Goal: Task Accomplishment & Management: Use online tool/utility

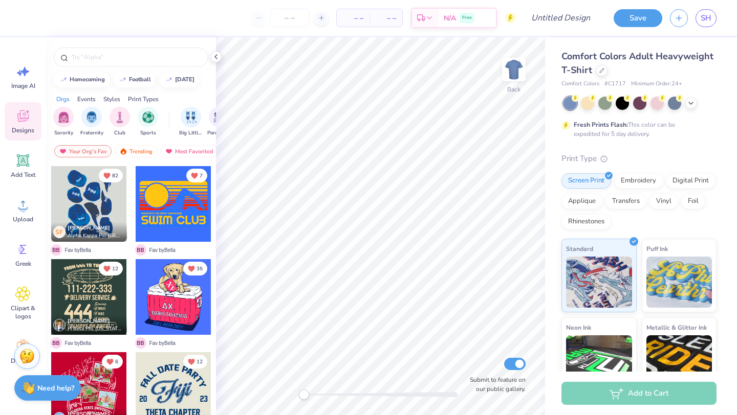
click at [697, 11] on div "SH" at bounding box center [705, 18] width 21 height 18
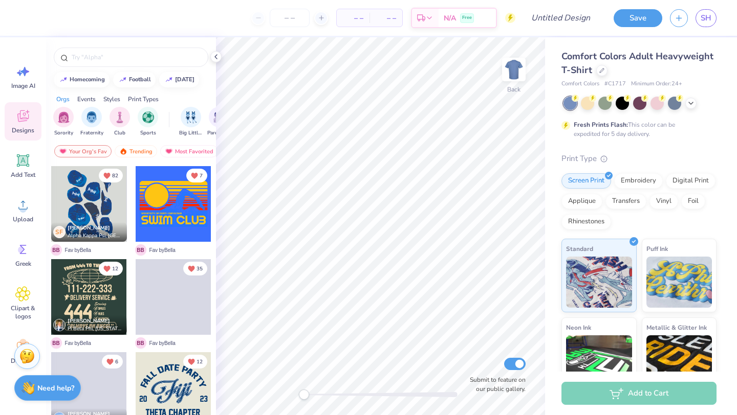
click at [716, 8] on div "Save SH" at bounding box center [671, 18] width 131 height 36
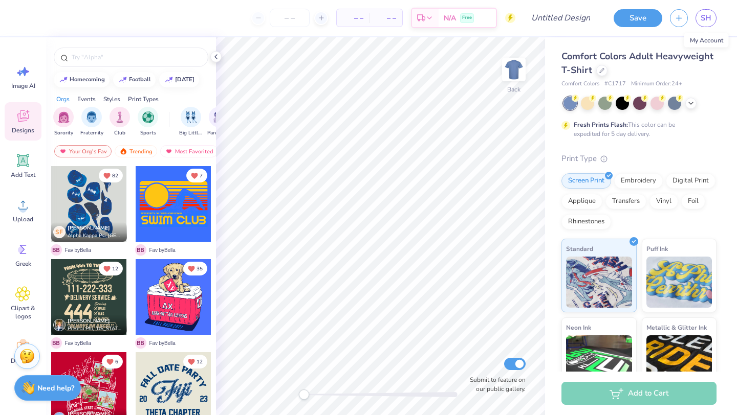
click at [713, 5] on div "Save SH" at bounding box center [671, 18] width 131 height 36
click at [713, 11] on link "SH" at bounding box center [705, 18] width 21 height 18
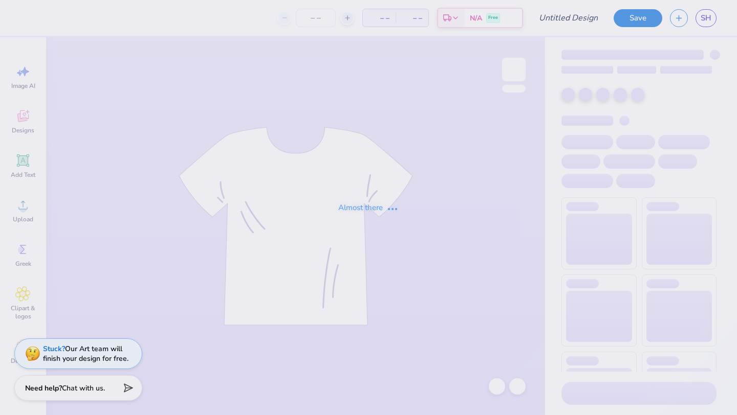
type input "dsp hoodie 2"
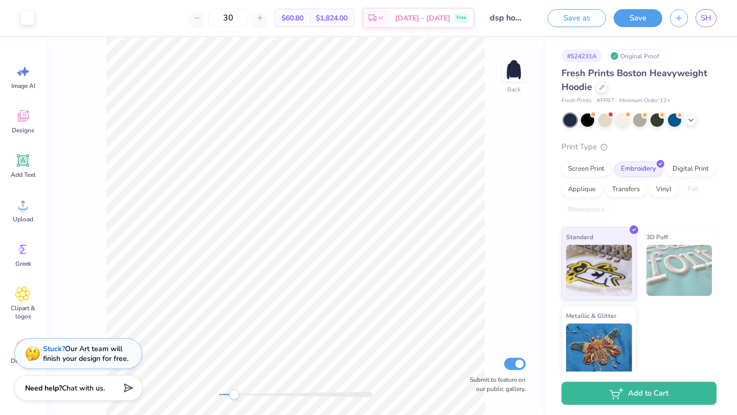
drag, startPoint x: 220, startPoint y: 396, endPoint x: 247, endPoint y: 396, distance: 27.1
click at [239, 396] on div "Accessibility label" at bounding box center [234, 395] width 10 height 10
drag, startPoint x: 242, startPoint y: 396, endPoint x: 125, endPoint y: 379, distance: 117.9
click at [125, 379] on div "Art colors 30 $60.80 Per Item $1,824.00 Total Est. Delivery [DATE] - [DATE] Fre…" at bounding box center [368, 207] width 737 height 415
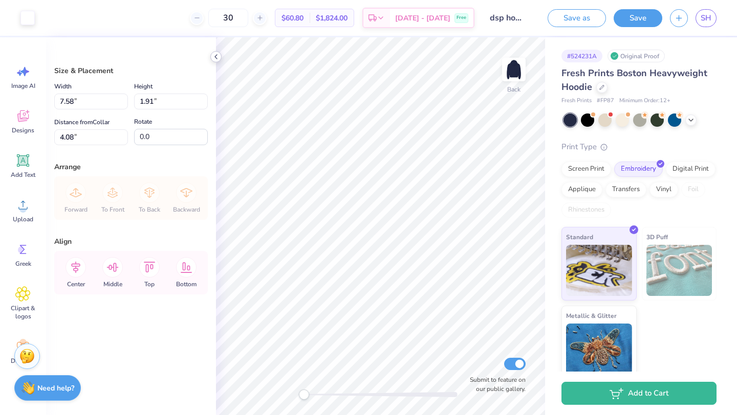
click at [212, 59] on icon at bounding box center [216, 57] width 8 height 8
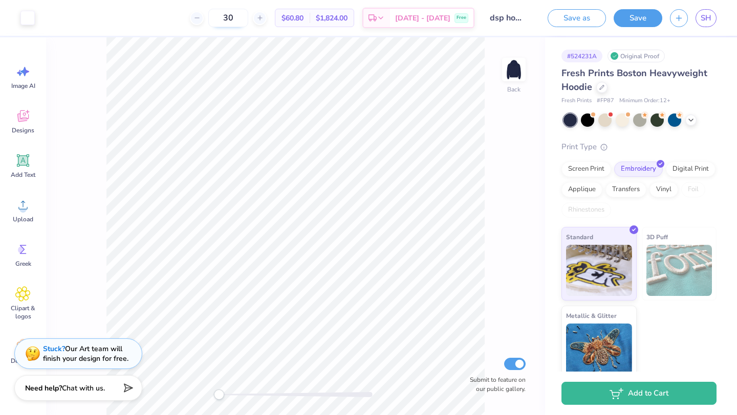
click at [248, 25] on input "30" at bounding box center [228, 18] width 40 height 18
click at [248, 26] on input "30" at bounding box center [228, 18] width 40 height 18
click at [248, 24] on input "30" at bounding box center [228, 18] width 40 height 18
type input "3"
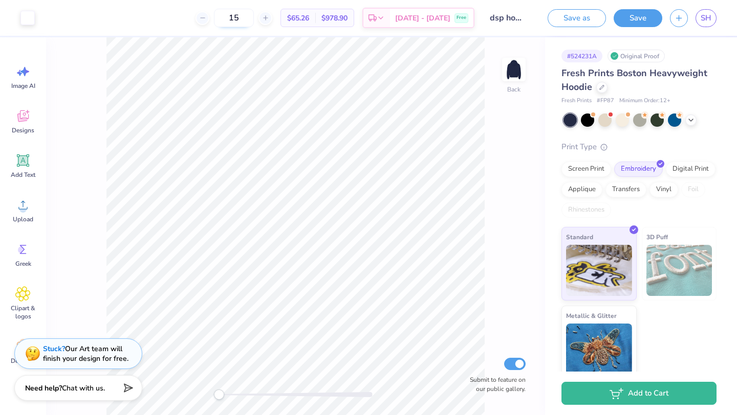
type input "1"
click at [248, 26] on input "20" at bounding box center [228, 18] width 40 height 18
click at [248, 19] on input "20" at bounding box center [228, 18] width 40 height 18
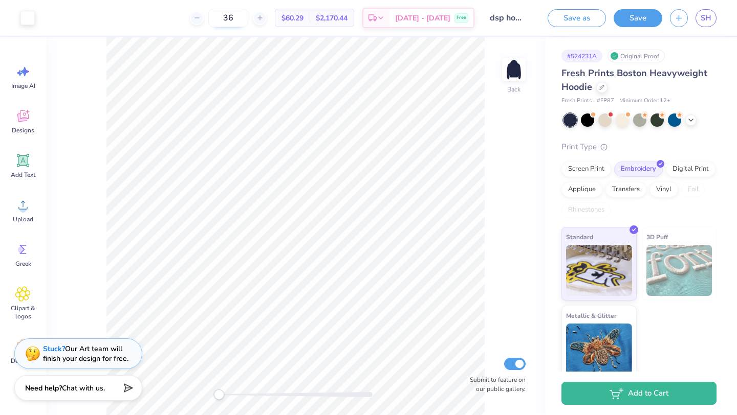
drag, startPoint x: 261, startPoint y: 19, endPoint x: 238, endPoint y: 19, distance: 22.5
click at [238, 19] on input "36" at bounding box center [228, 18] width 40 height 18
click at [245, 18] on input "17" at bounding box center [228, 18] width 40 height 18
type input "36"
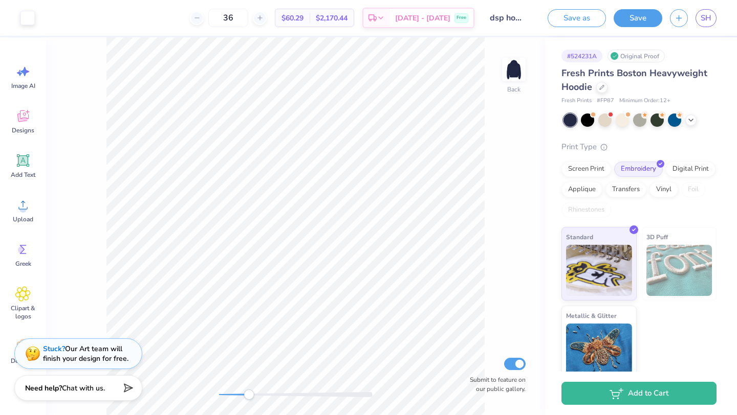
drag, startPoint x: 221, startPoint y: 391, endPoint x: 249, endPoint y: 391, distance: 28.1
click at [249, 391] on div "Accessibility label" at bounding box center [249, 395] width 10 height 10
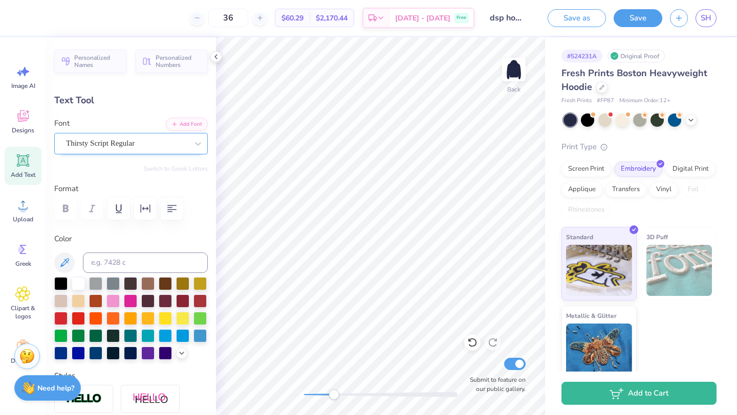
click at [97, 137] on div at bounding box center [127, 144] width 122 height 14
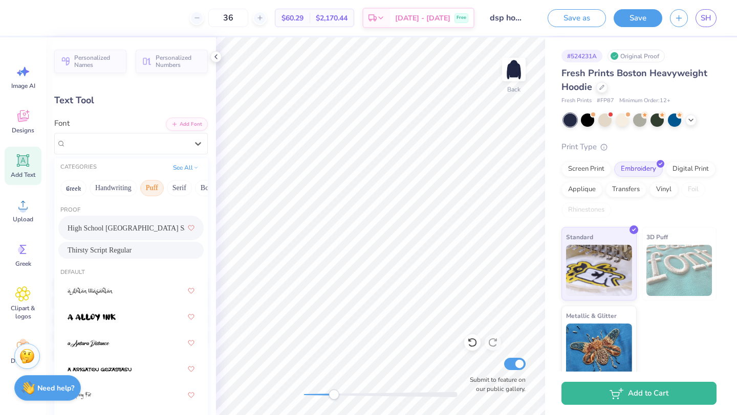
click at [153, 191] on button "Puff" at bounding box center [152, 188] width 24 height 16
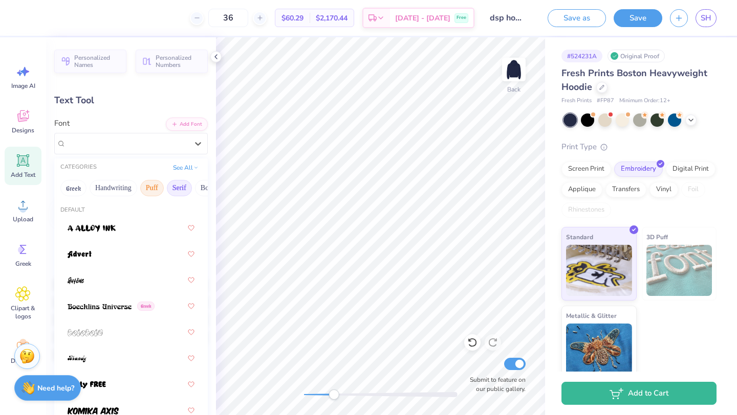
click at [190, 194] on button "Serif" at bounding box center [179, 188] width 25 height 16
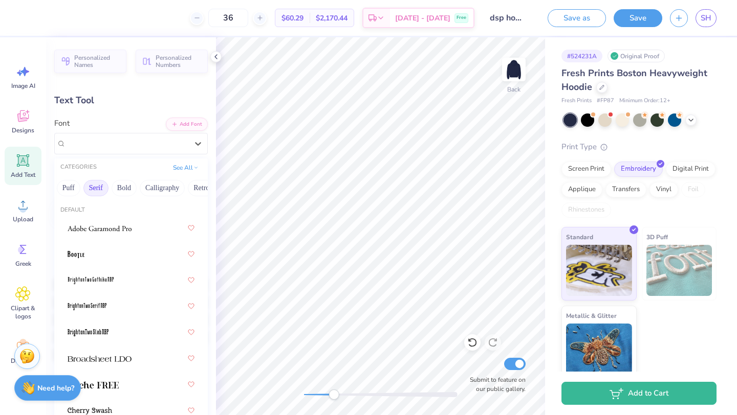
scroll to position [0, 84]
click at [131, 188] on button "Bold" at bounding box center [123, 188] width 25 height 16
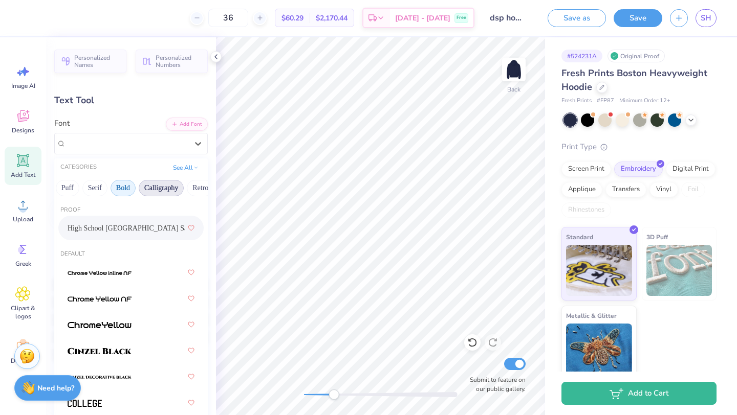
click at [175, 192] on button "Calligraphy" at bounding box center [161, 188] width 45 height 16
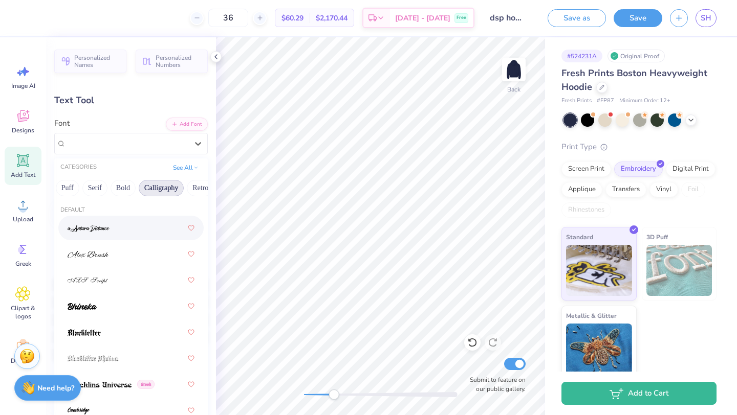
click at [160, 107] on div "Personalized Names Personalized Numbers Text Tool Add Font Font option a Antara…" at bounding box center [131, 226] width 170 height 378
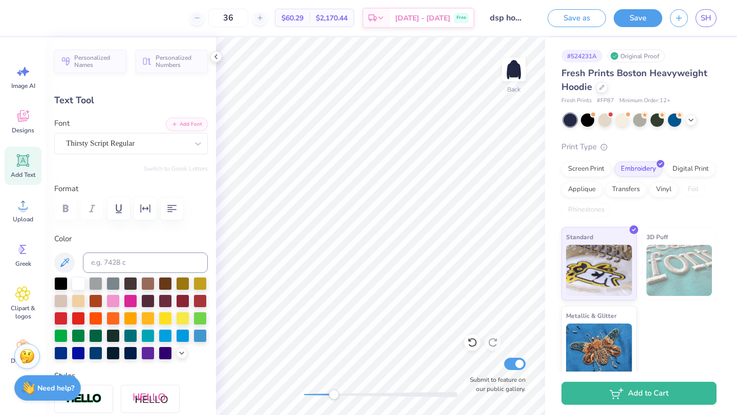
type textarea "Est. 1907"
type input "3.10"
type input "0.81"
type input "5.28"
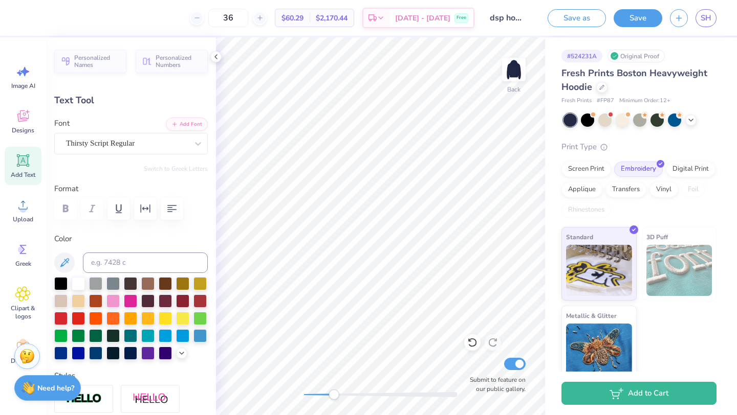
type textarea "est. 1907"
type input "2.94"
type input "0.62"
type input "5.37"
click at [298, 391] on div "Back Submit to feature on our public gallery." at bounding box center [380, 226] width 329 height 378
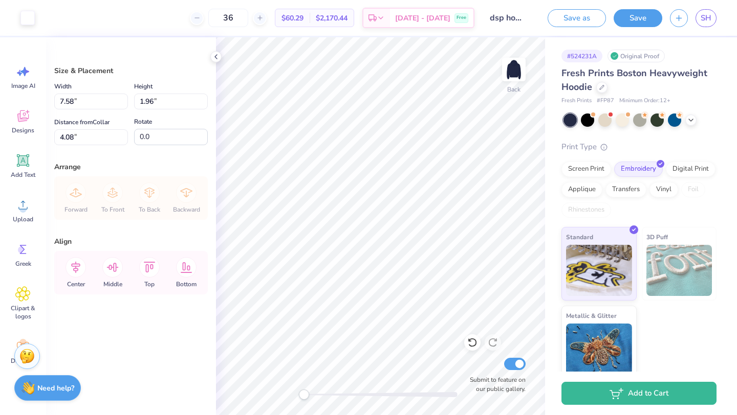
type input "7.82"
type input "2.02"
type input "8.23"
type input "2.12"
type input "7.93"
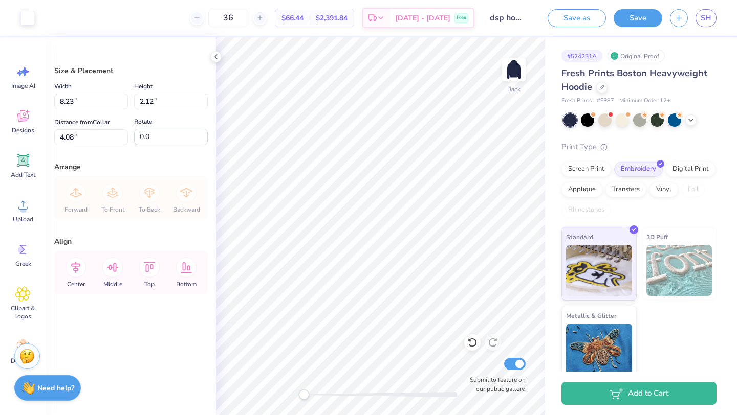
type input "2.05"
type input "3.39"
type input "3.51"
type input "2.07"
type input "0.53"
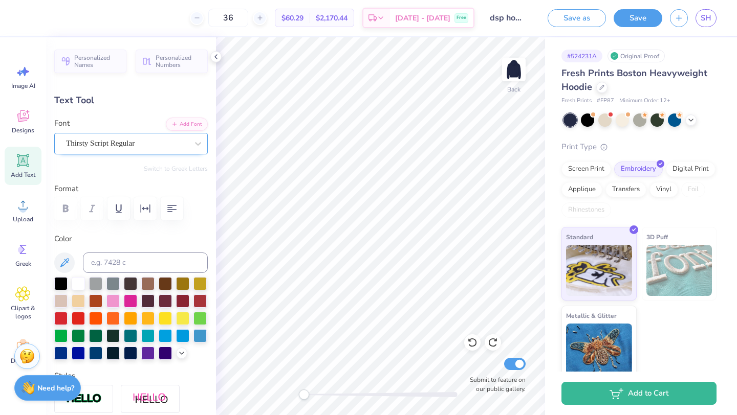
click at [162, 138] on div "Thirsty Script Regular" at bounding box center [127, 144] width 124 height 16
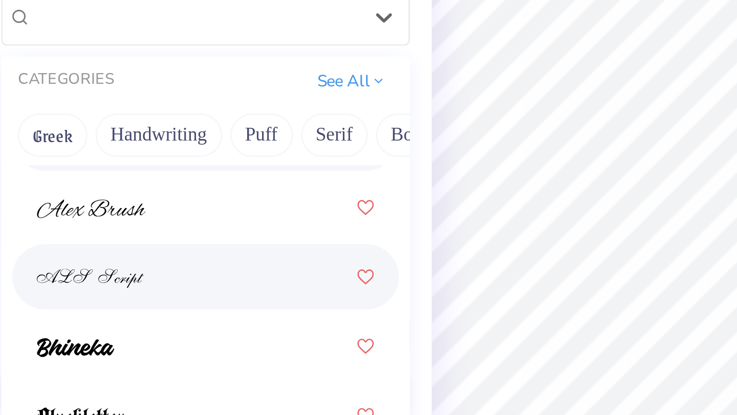
scroll to position [35, 0]
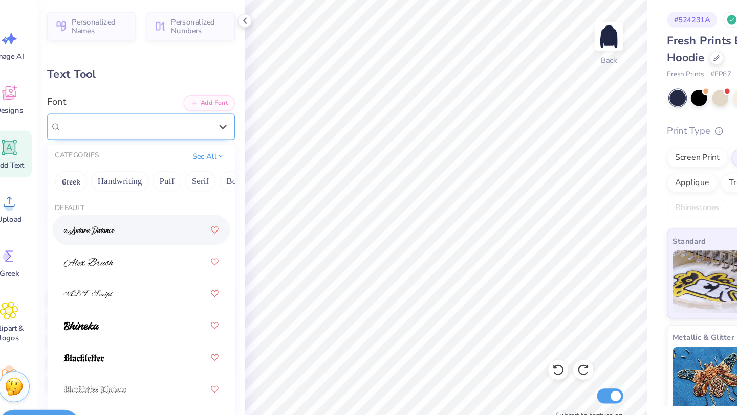
click at [161, 142] on div "Thirsty Script Regular" at bounding box center [127, 144] width 124 height 16
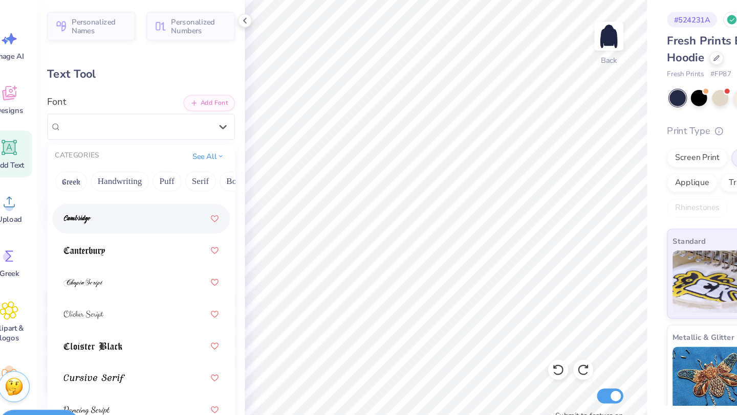
scroll to position [189, 0]
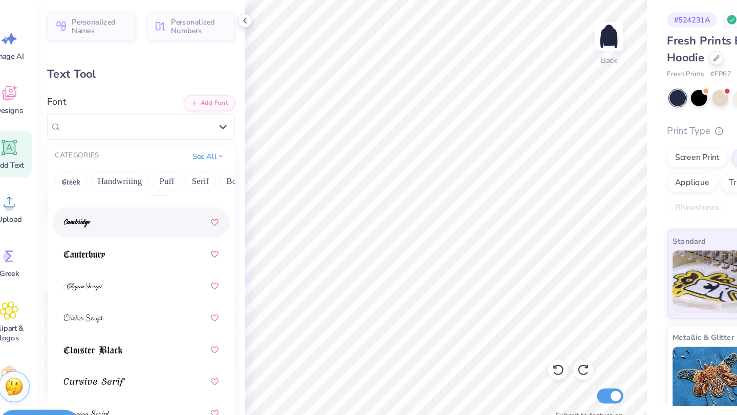
click at [151, 227] on div at bounding box center [131, 222] width 127 height 18
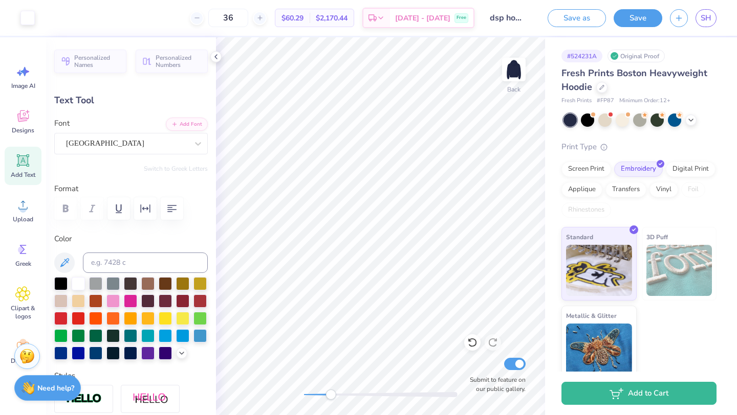
drag, startPoint x: 302, startPoint y: 397, endPoint x: 339, endPoint y: 396, distance: 36.8
click at [336, 396] on div "Accessibility label" at bounding box center [330, 395] width 10 height 10
type input "2.60"
type input "0.64"
type input "4.92"
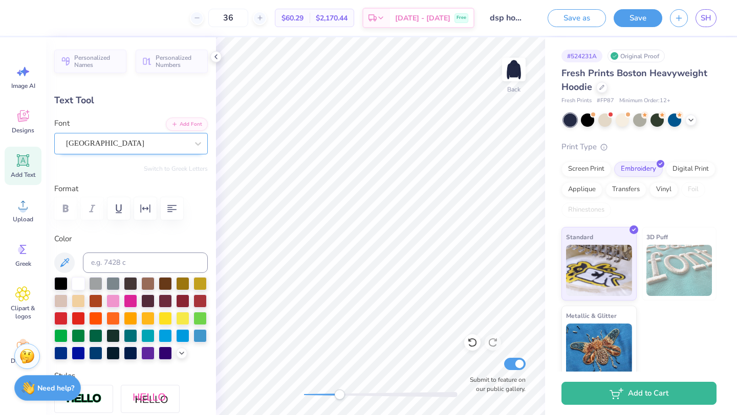
click at [116, 146] on div "Cambridge" at bounding box center [127, 144] width 124 height 16
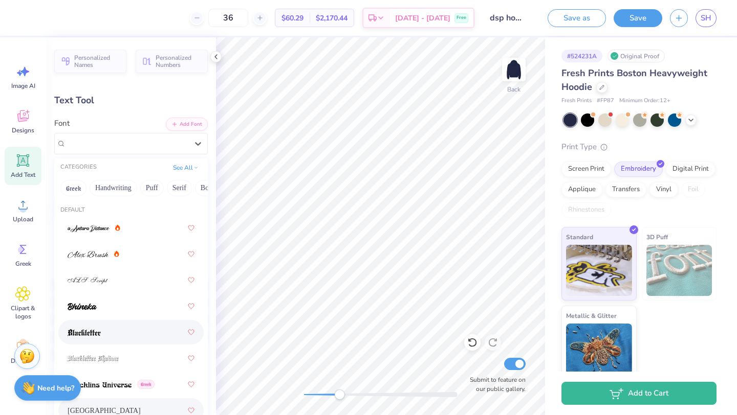
scroll to position [5, 0]
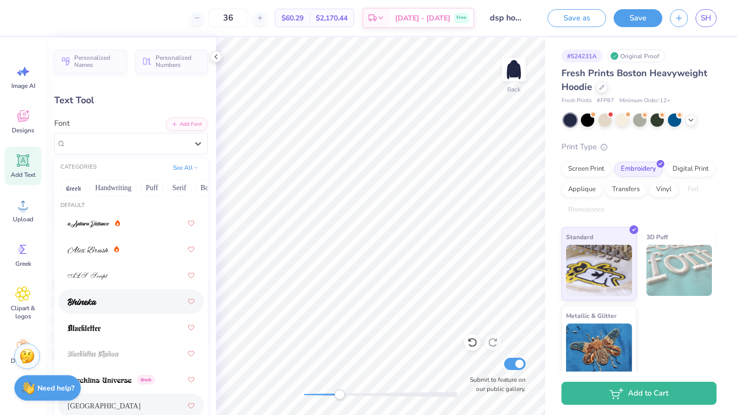
click at [91, 306] on img at bounding box center [82, 302] width 29 height 7
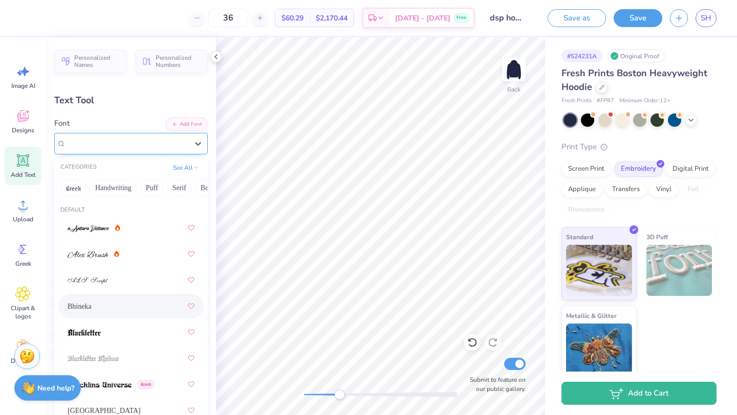
click at [114, 145] on div "Bhineka" at bounding box center [127, 144] width 124 height 16
click at [84, 332] on img at bounding box center [84, 333] width 33 height 7
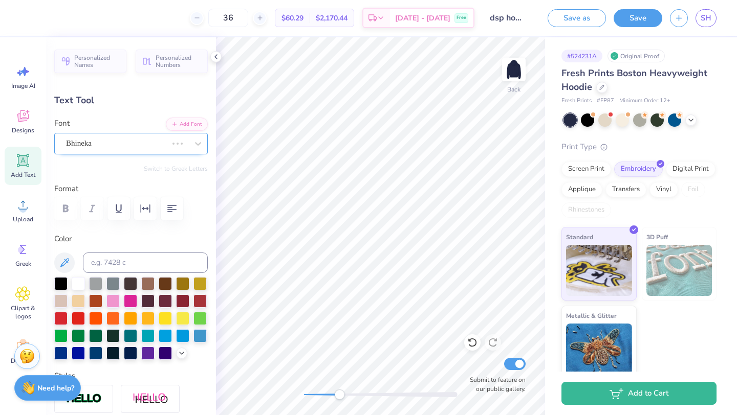
click at [136, 139] on div "Bhineka" at bounding box center [116, 144] width 103 height 16
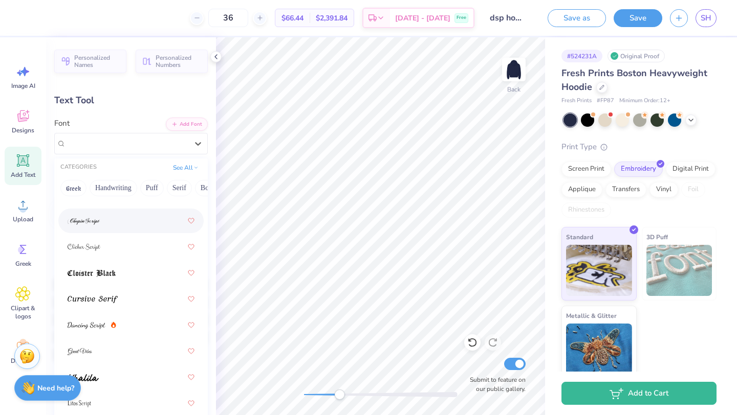
scroll to position [309, 0]
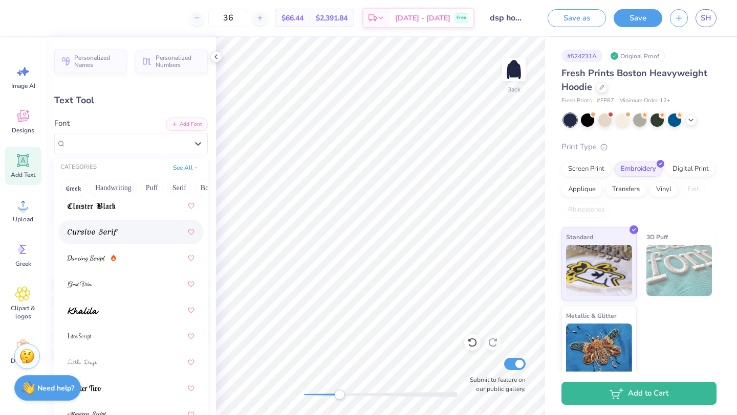
click at [122, 236] on div at bounding box center [131, 232] width 127 height 18
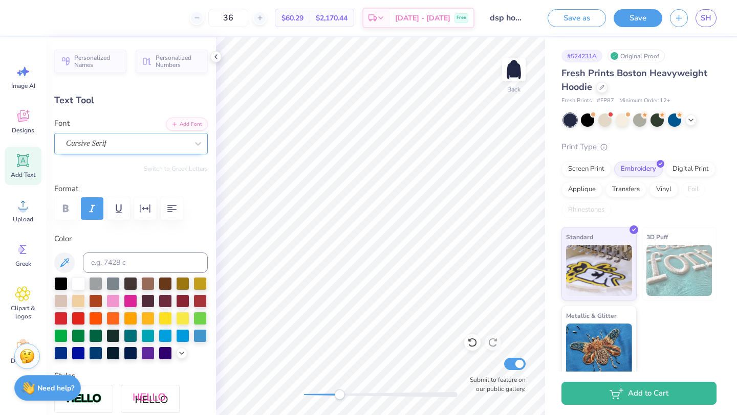
click at [140, 145] on div "Cursive Serif" at bounding box center [127, 144] width 124 height 16
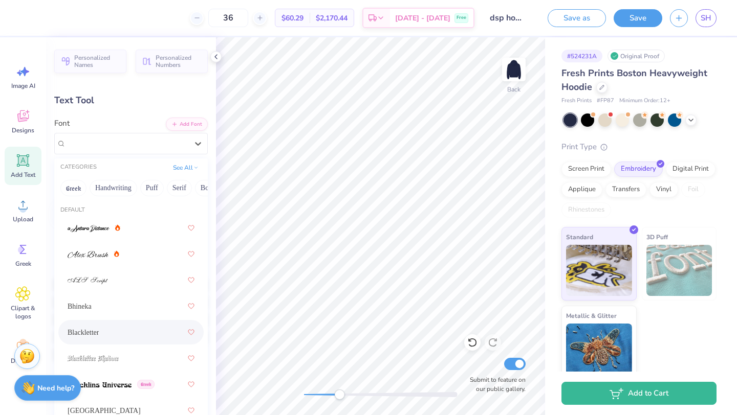
scroll to position [69, 0]
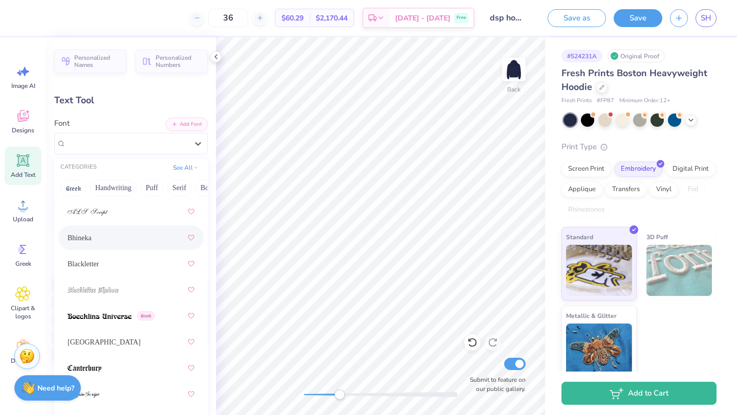
click at [113, 245] on div "Bhineka" at bounding box center [131, 238] width 127 height 18
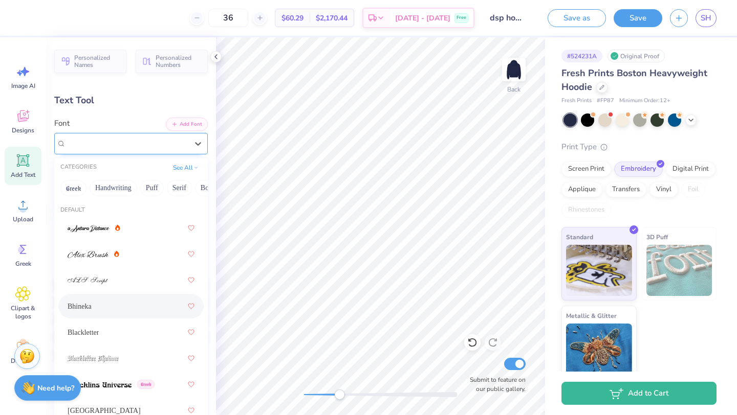
click at [143, 144] on div "Bhineka" at bounding box center [127, 144] width 124 height 16
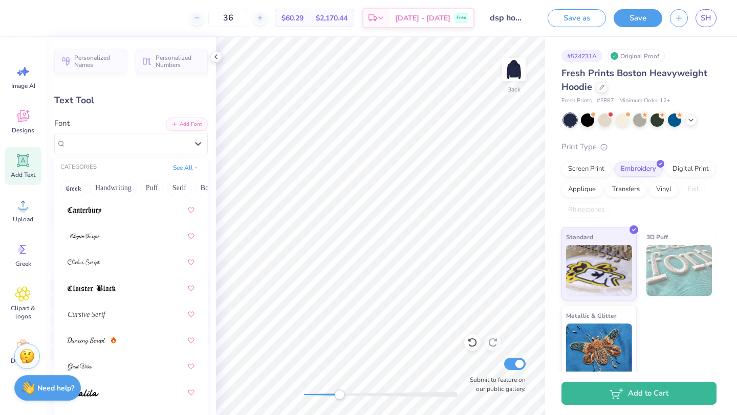
scroll to position [255, 0]
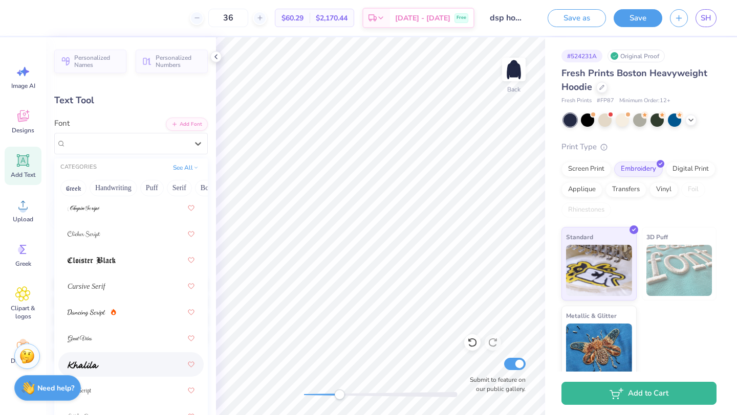
click at [145, 360] on div at bounding box center [131, 365] width 127 height 18
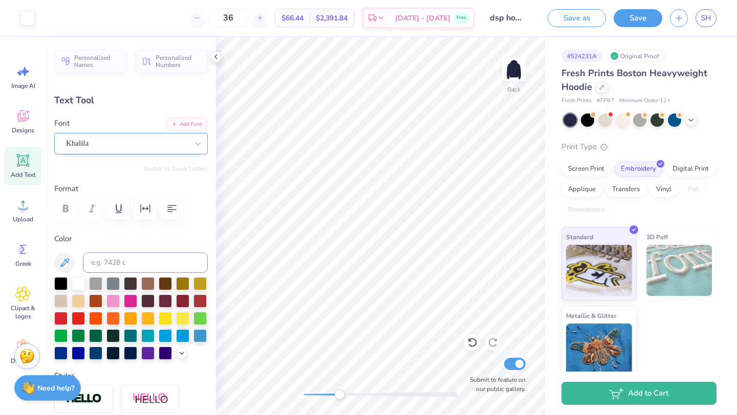
click at [154, 134] on div "Khalila" at bounding box center [130, 143] width 153 height 21
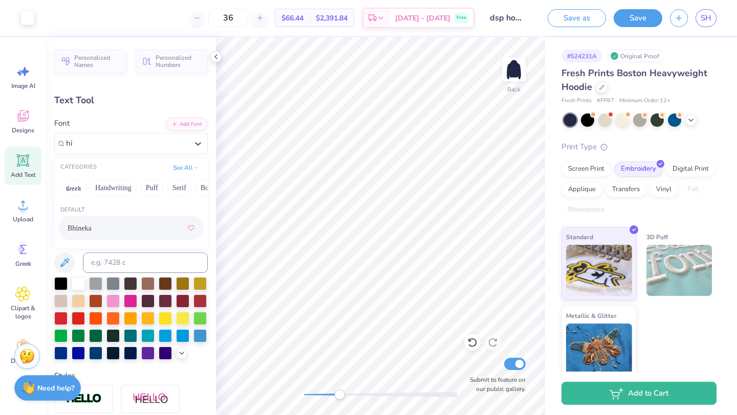
type input "h"
type input "t"
type input "script regular"
click at [142, 114] on div "Personalized Names Personalized Numbers Text Tool Add Font Font Khalila Switch …" at bounding box center [131, 226] width 170 height 378
drag, startPoint x: 333, startPoint y: 395, endPoint x: 326, endPoint y: 395, distance: 6.7
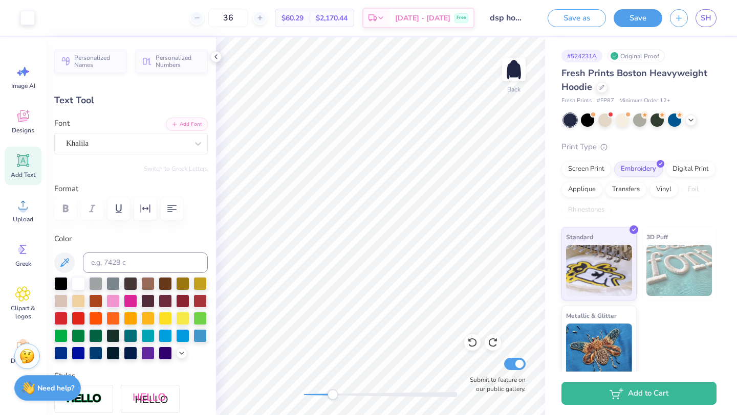
click at [326, 395] on div at bounding box center [380, 394] width 153 height 5
click at [297, 393] on div "Back Submit to feature on our public gallery." at bounding box center [380, 226] width 329 height 378
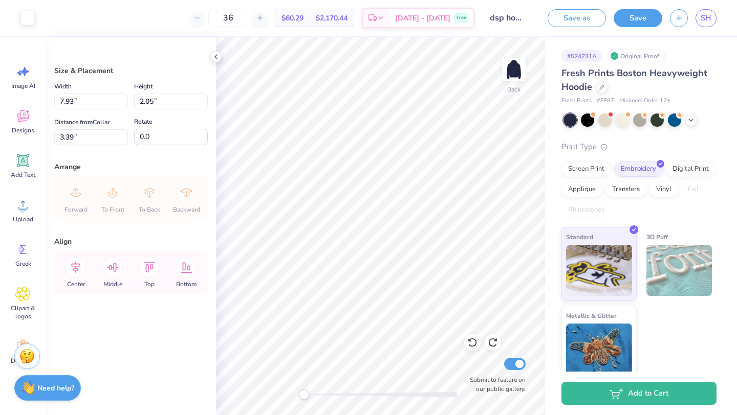
type input "3.47"
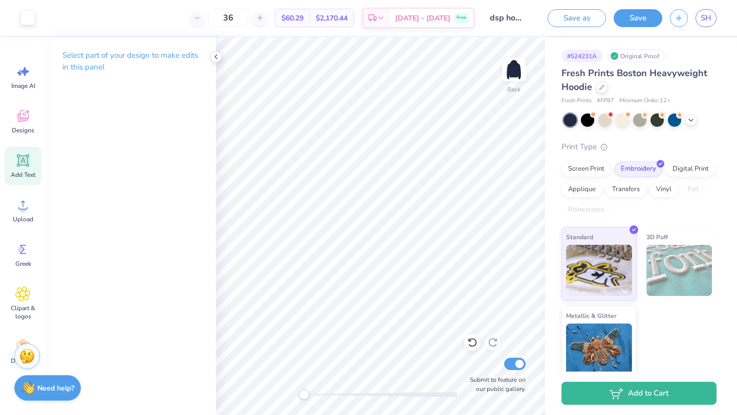
click at [17, 167] on icon at bounding box center [22, 160] width 15 height 15
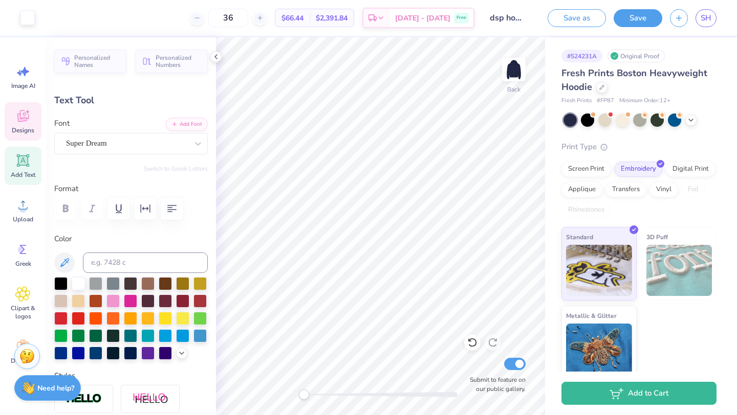
click at [19, 115] on icon at bounding box center [23, 118] width 10 height 8
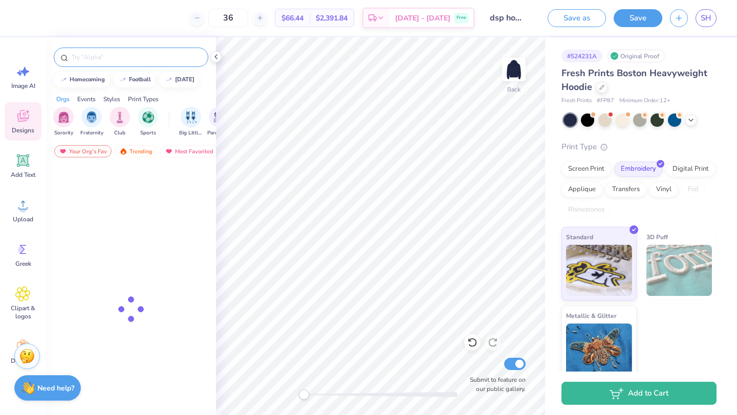
click at [77, 64] on div at bounding box center [131, 57] width 155 height 19
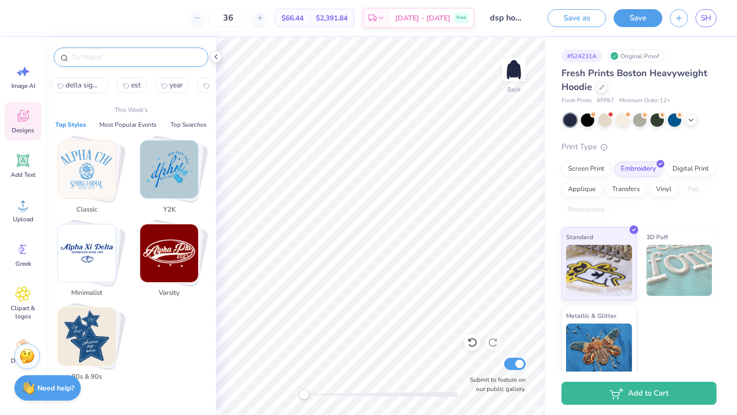
click at [77, 59] on input "text" at bounding box center [136, 57] width 131 height 10
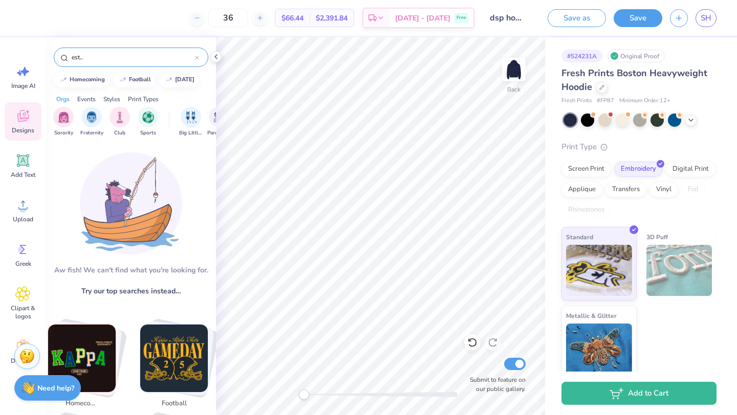
click at [92, 56] on input "est.." at bounding box center [133, 57] width 124 height 10
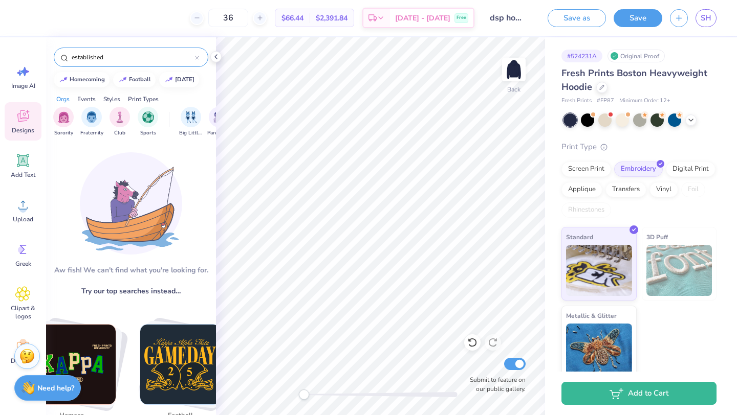
click at [123, 63] on div "established" at bounding box center [131, 57] width 155 height 19
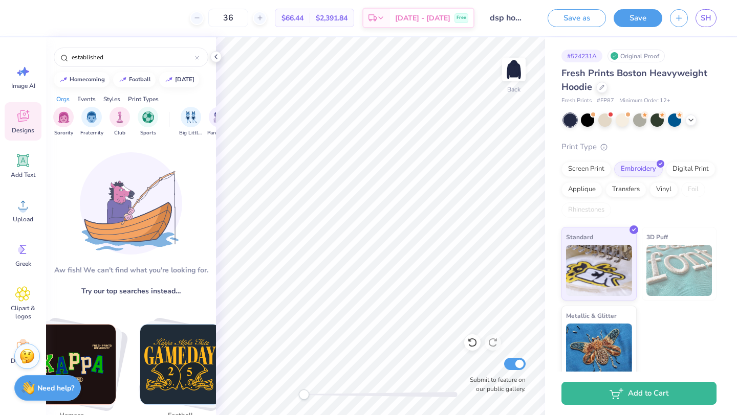
scroll to position [0, 0]
click at [89, 57] on input "established" at bounding box center [133, 57] width 124 height 10
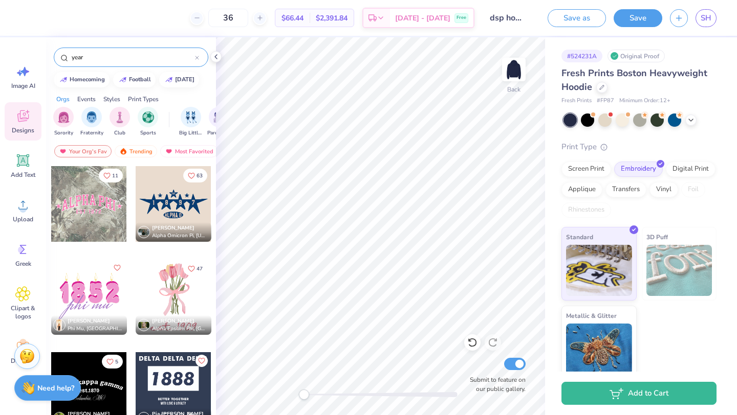
type input "year"
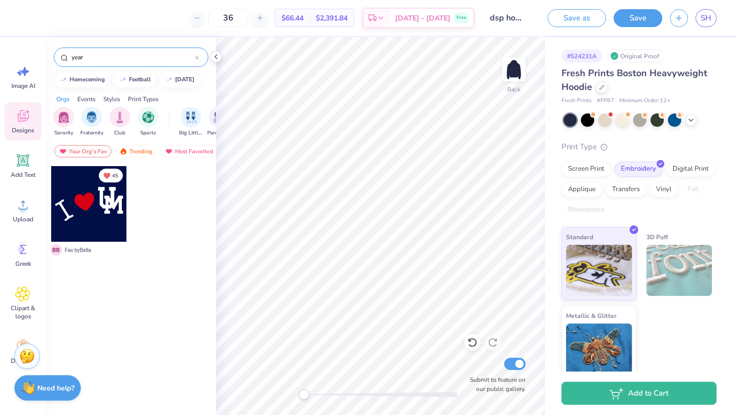
click at [89, 57] on input "year" at bounding box center [133, 57] width 124 height 10
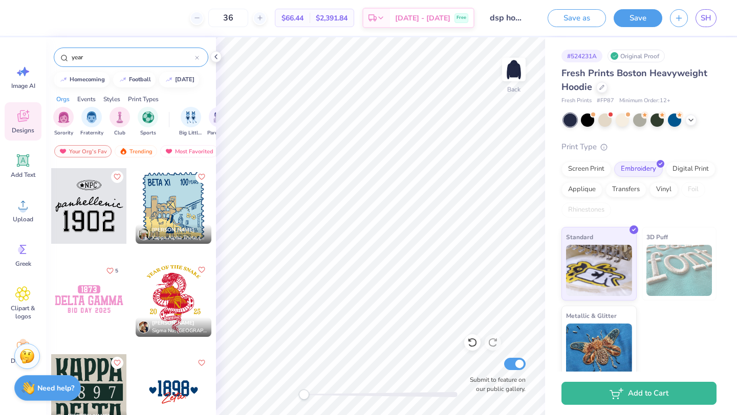
scroll to position [280, 0]
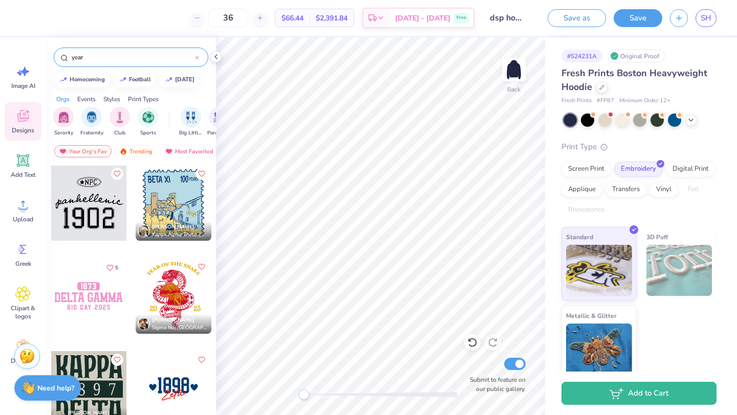
click at [95, 295] on div at bounding box center [12, 296] width 227 height 76
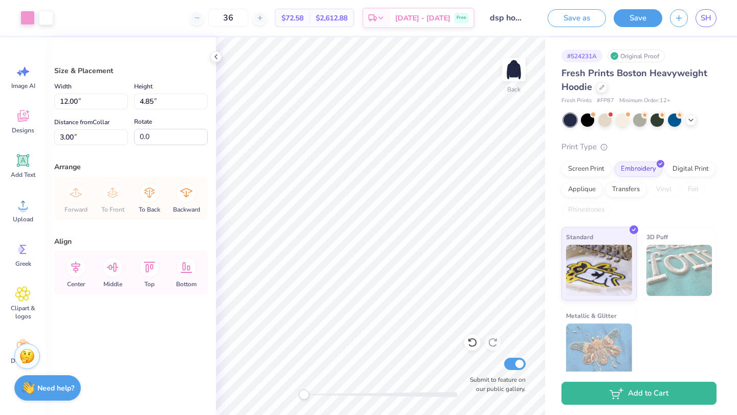
type input "7.22"
type input "2.92"
click at [31, 20] on div at bounding box center [27, 17] width 14 height 14
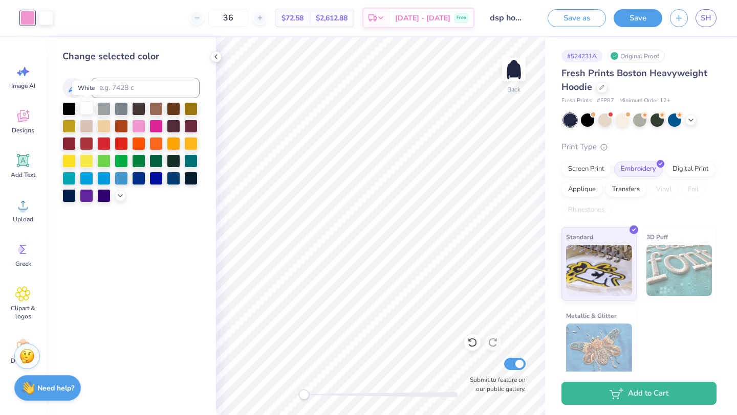
click at [86, 106] on div at bounding box center [86, 107] width 13 height 13
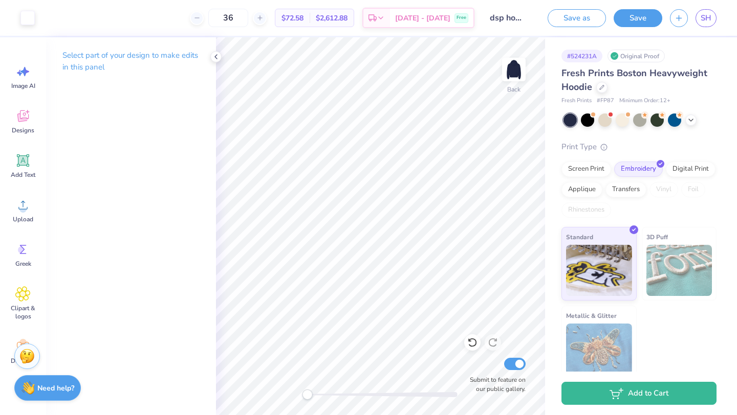
drag, startPoint x: 307, startPoint y: 393, endPoint x: 317, endPoint y: 393, distance: 9.7
click at [312, 393] on div "Accessibility label" at bounding box center [307, 395] width 10 height 10
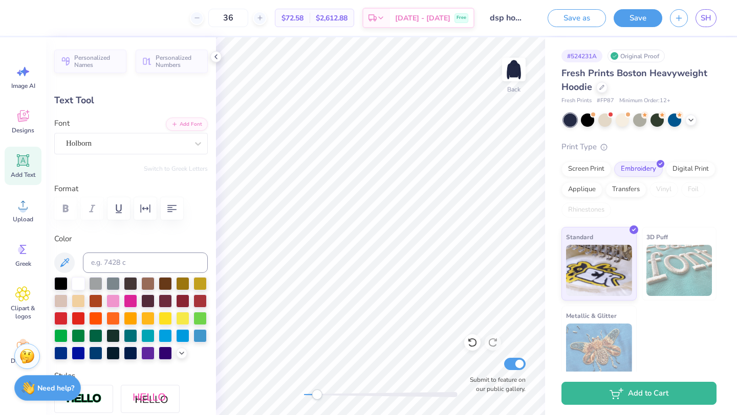
type textarea "DELTA sigma pi"
type input "4.51"
type input "0.52"
type input "11.01"
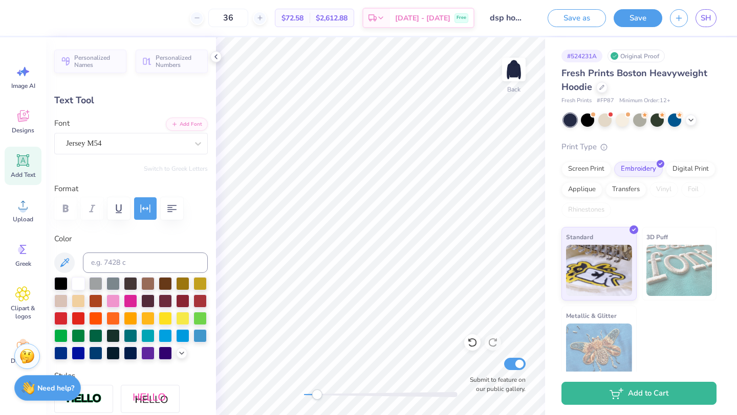
scroll to position [0, 0]
type textarea "B"
type textarea "est. 1907"
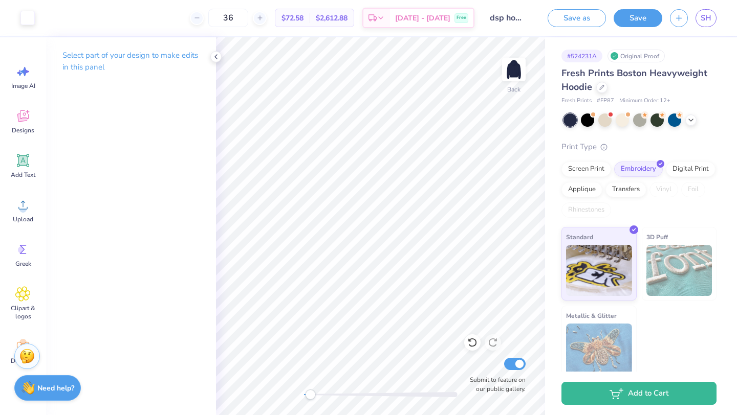
drag, startPoint x: 320, startPoint y: 391, endPoint x: 310, endPoint y: 393, distance: 10.9
click at [310, 393] on div "Accessibility label" at bounding box center [310, 395] width 10 height 10
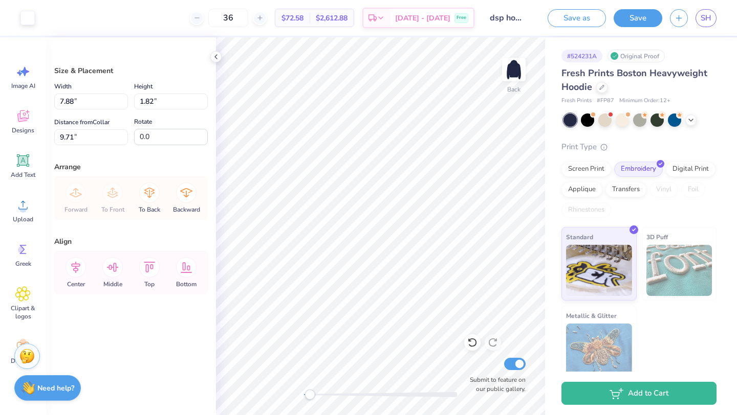
type input "8.14"
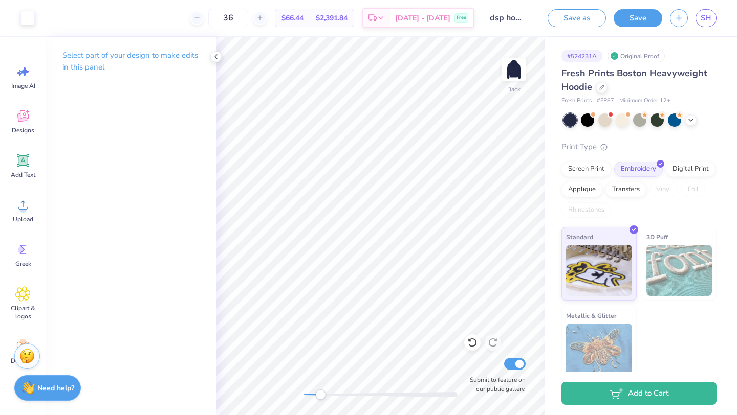
drag, startPoint x: 314, startPoint y: 391, endPoint x: 321, endPoint y: 391, distance: 6.7
click at [321, 391] on div at bounding box center [380, 395] width 153 height 10
click at [296, 399] on div "Back Submit to feature on our public gallery." at bounding box center [380, 226] width 329 height 378
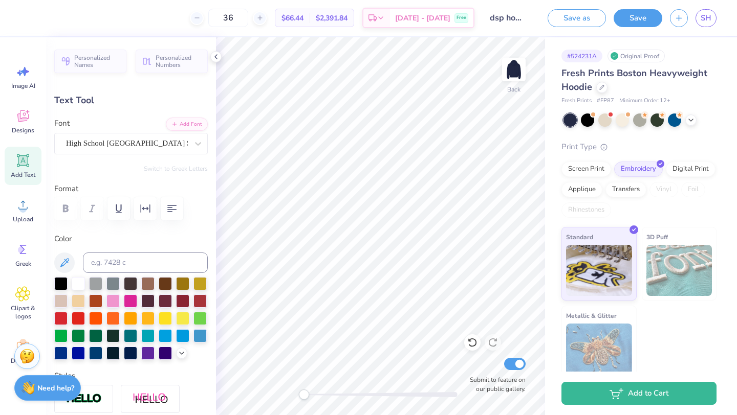
type input "3.07"
type input "0.65"
type input "4.87"
type input "3.18"
type input "0.52"
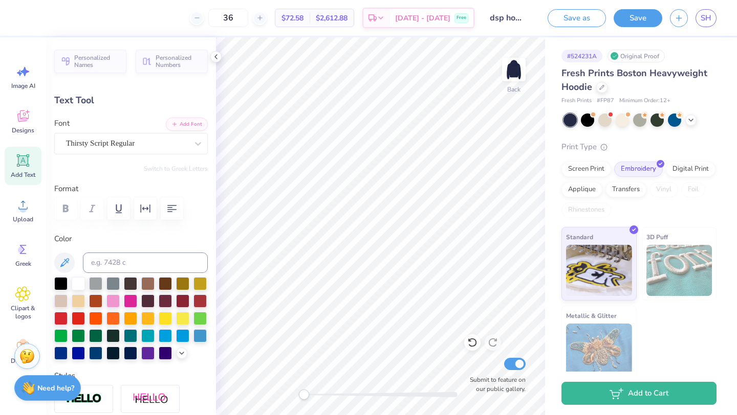
type input "9.44"
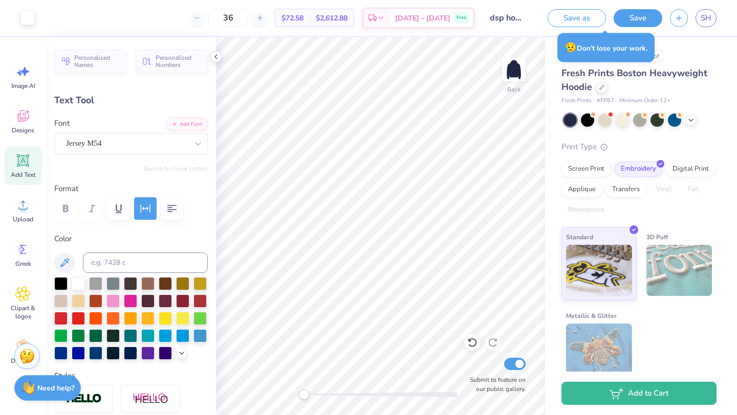
type input "7.93"
type input "1.00"
type input "3.00"
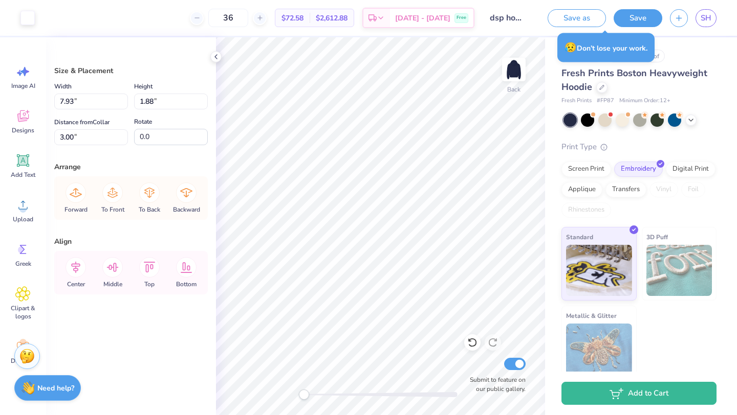
type input "4.26"
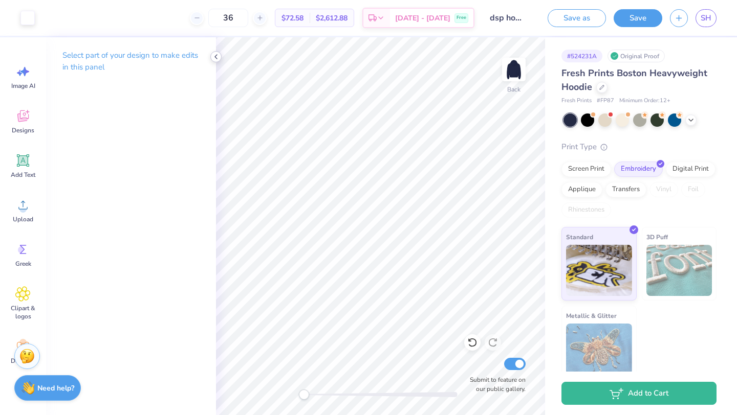
click at [218, 58] on icon at bounding box center [216, 57] width 8 height 8
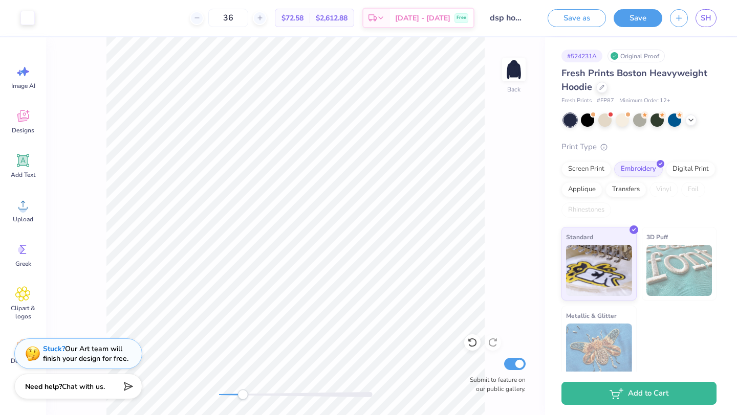
drag, startPoint x: 223, startPoint y: 396, endPoint x: 139, endPoint y: 381, distance: 85.1
click at [139, 382] on div "Art colors 36 $72.58 Per Item $2,612.88 Total Est. Delivery Oct 7 - 10 Free Des…" at bounding box center [368, 207] width 737 height 415
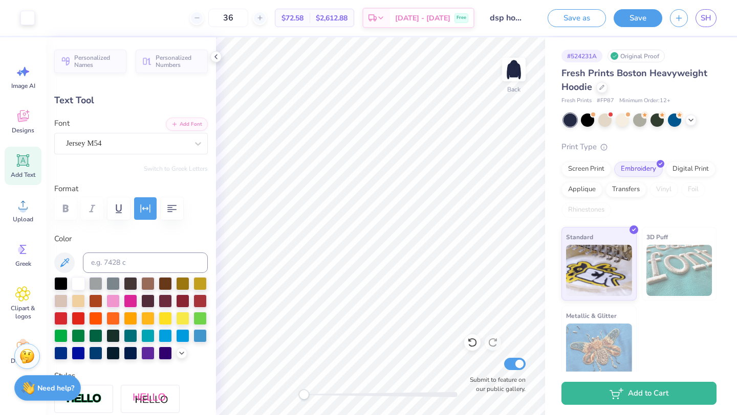
type input "3.07"
type input "0.65"
type input "11.32"
click at [518, 71] on img at bounding box center [513, 69] width 41 height 41
click at [518, 71] on img at bounding box center [513, 69] width 20 height 20
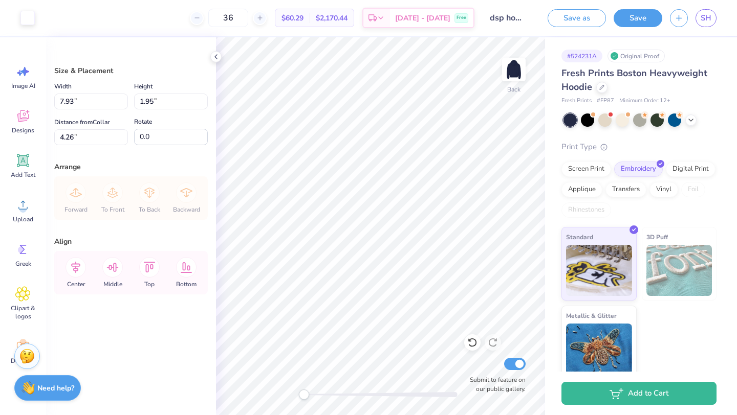
type input "3.87"
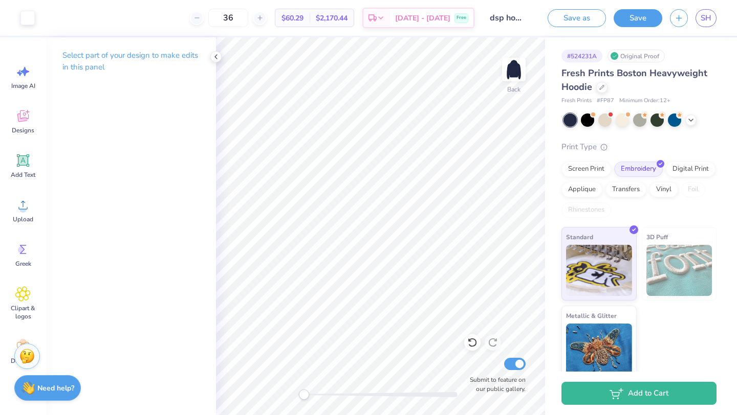
click at [503, 17] on input "dsp hoodie 2" at bounding box center [507, 18] width 50 height 20
drag, startPoint x: 503, startPoint y: 17, endPoint x: 525, endPoint y: 17, distance: 22.5
click at [525, 17] on input "dsp hoodie 2" at bounding box center [507, 18] width 50 height 20
drag, startPoint x: 525, startPoint y: 17, endPoint x: 473, endPoint y: 17, distance: 52.2
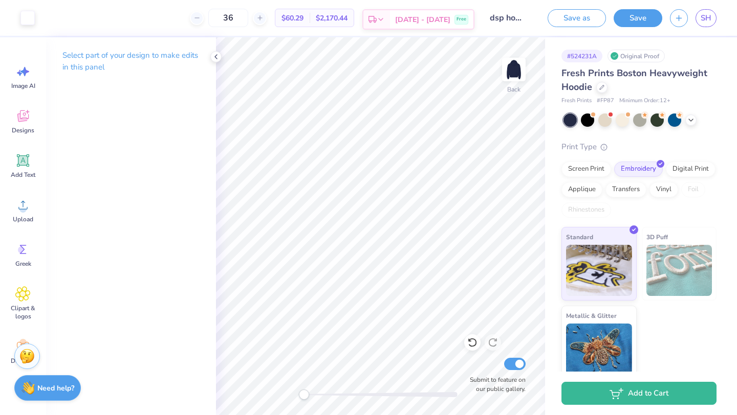
click at [473, 17] on div "Art colors 36 $60.29 Per Item $2,170.44 Total Est. Delivery Oct 7 - 10 Free Des…" at bounding box center [368, 18] width 737 height 36
click at [381, 26] on div "36 $60.29 Per Item $2,170.44 Total Est. Delivery Oct 7 - 10 Free" at bounding box center [258, 18] width 432 height 36
click at [248, 19] on input "36" at bounding box center [228, 18] width 40 height 18
type input "3"
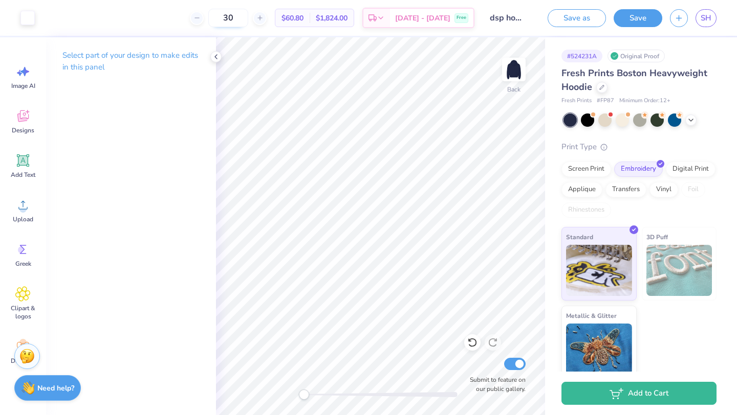
click at [248, 19] on input "30" at bounding box center [228, 18] width 40 height 18
type input "3"
type input "5"
type input "2"
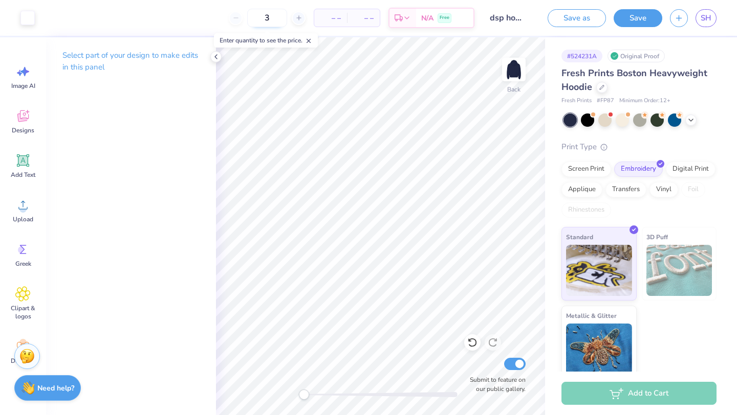
type input "30"
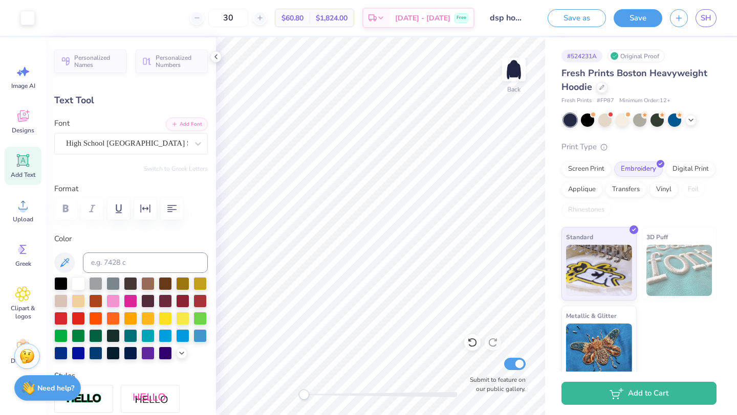
type input "3.07"
type input "0.65"
type input "5.17"
click at [645, 21] on button "Save" at bounding box center [637, 17] width 49 height 18
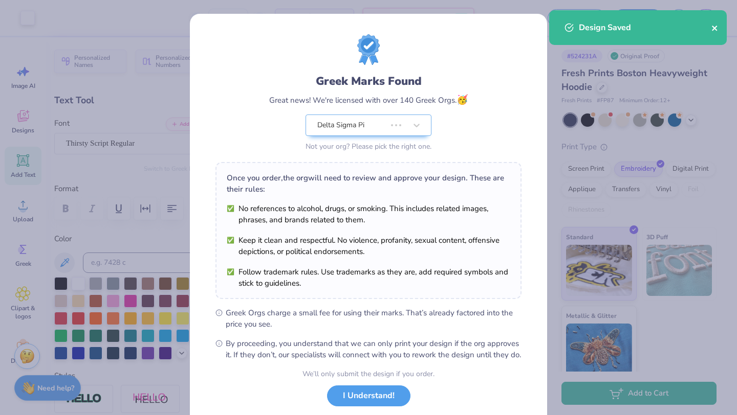
click at [712, 27] on icon "close" at bounding box center [714, 28] width 7 height 8
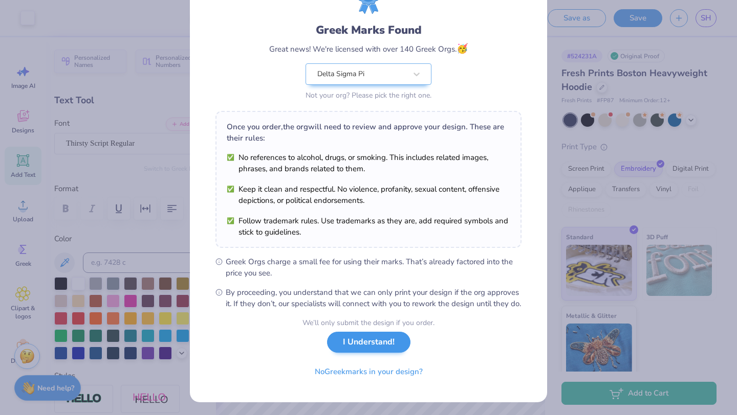
scroll to position [50, 0]
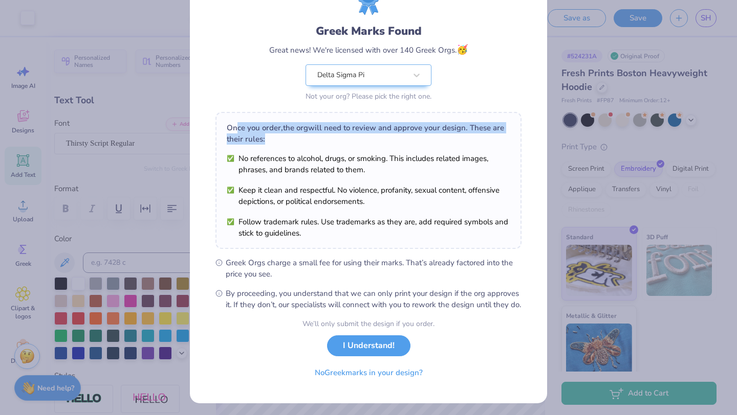
drag, startPoint x: 235, startPoint y: 127, endPoint x: 440, endPoint y: 139, distance: 205.5
click at [440, 139] on div "Once you order, the org will need to review and approve your design. These are …" at bounding box center [368, 133] width 283 height 23
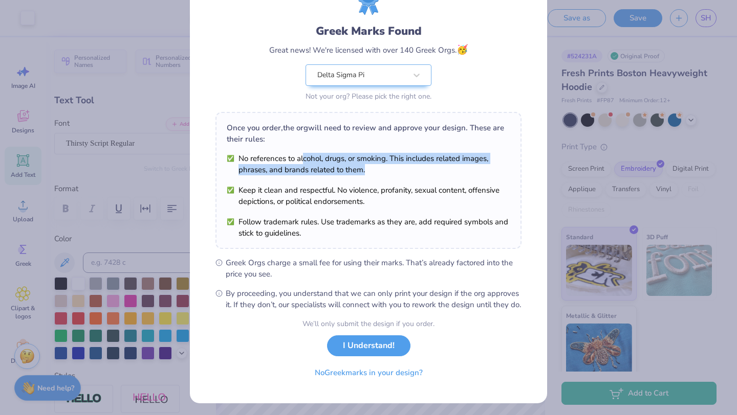
drag, startPoint x: 302, startPoint y: 153, endPoint x: 441, endPoint y: 168, distance: 138.9
click at [440, 168] on li "No references to alcohol, drugs, or smoking. This includes related images, phra…" at bounding box center [368, 164] width 283 height 23
click at [315, 173] on li "No references to alcohol, drugs, or smoking. This includes related images, phra…" at bounding box center [368, 164] width 283 height 23
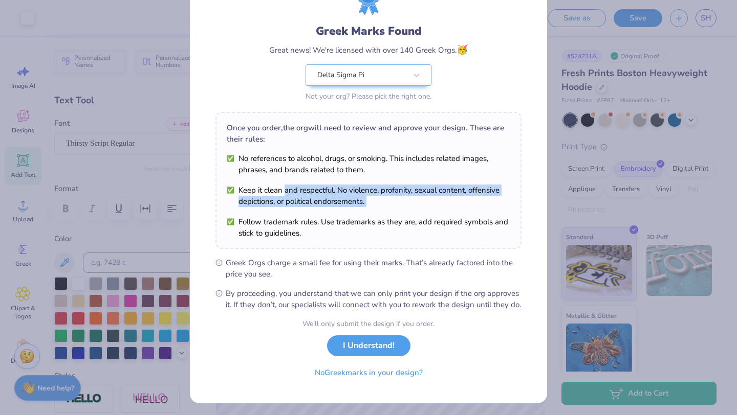
drag, startPoint x: 282, startPoint y: 187, endPoint x: 372, endPoint y: 213, distance: 93.4
click at [372, 213] on ul "No references to alcohol, drugs, or smoking. This includes related images, phra…" at bounding box center [368, 196] width 283 height 86
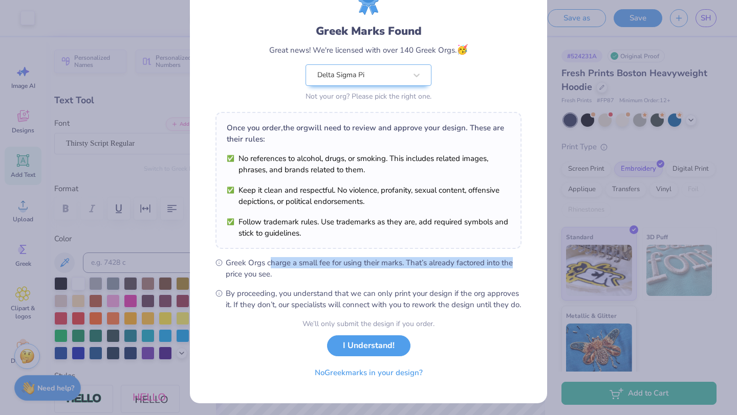
drag, startPoint x: 272, startPoint y: 264, endPoint x: 532, endPoint y: 264, distance: 259.4
click at [532, 264] on div "Greek Marks Found Great news! We're licensed with over 140 Greek Orgs. 🥳 Delta …" at bounding box center [368, 184] width 357 height 440
click at [381, 261] on span "Greek Orgs charge a small fee for using their marks. That’s already factored in…" at bounding box center [374, 268] width 296 height 23
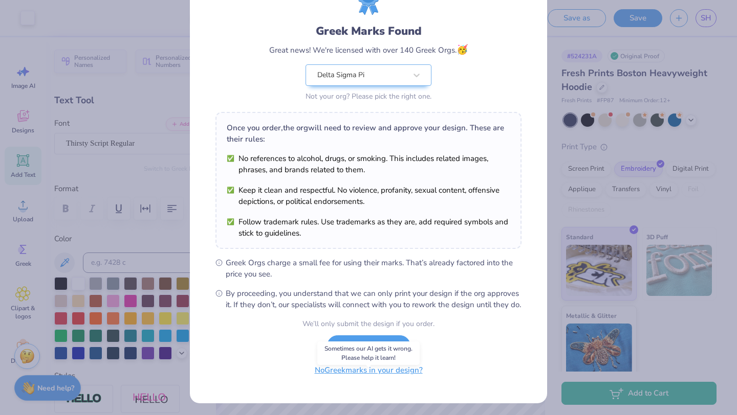
click at [376, 380] on button "No Greek marks in your design?" at bounding box center [368, 370] width 125 height 21
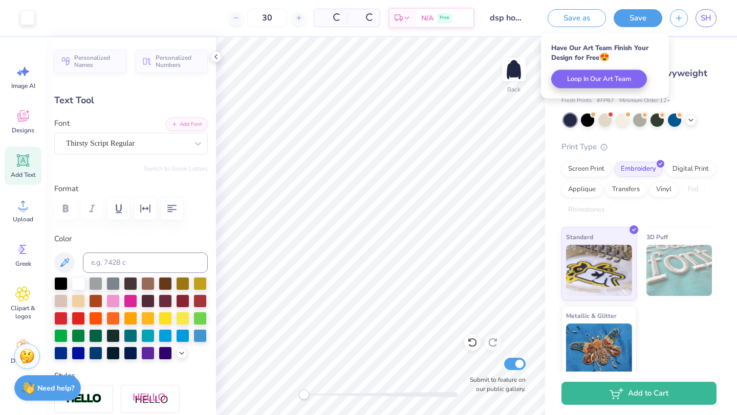
scroll to position [0, 0]
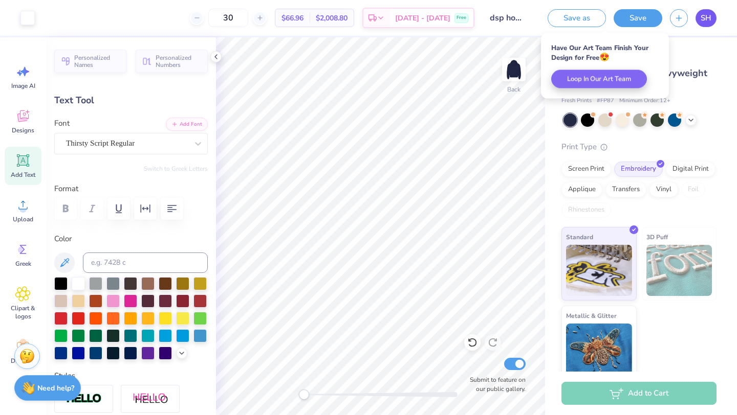
click at [706, 16] on span "SH" at bounding box center [705, 18] width 11 height 12
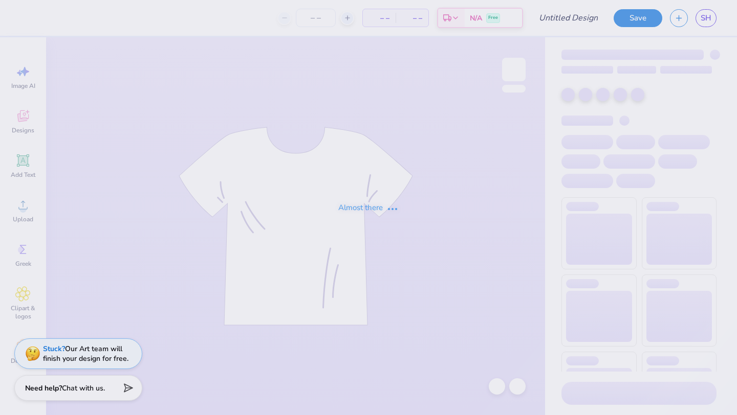
type input "dsp hoodie 2"
type input "3"
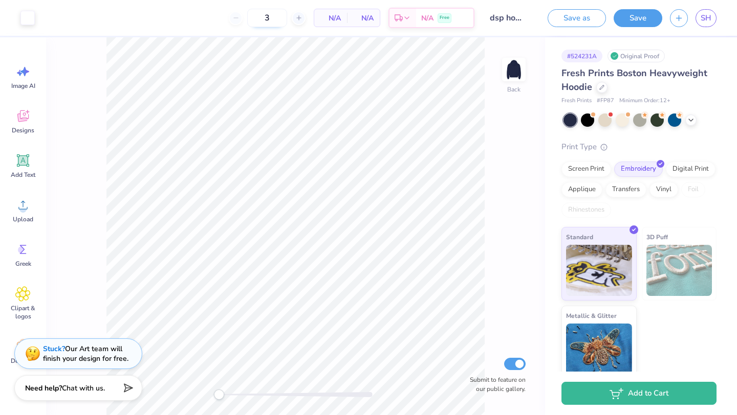
click at [274, 19] on input "3" at bounding box center [267, 18] width 40 height 18
type input "30"
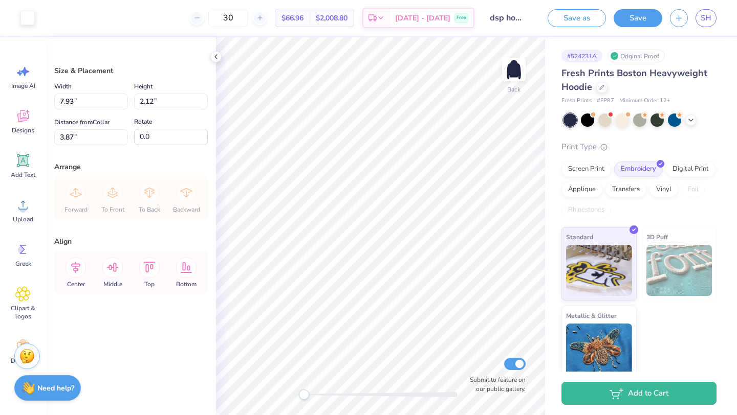
type input "6.97"
type input "1.87"
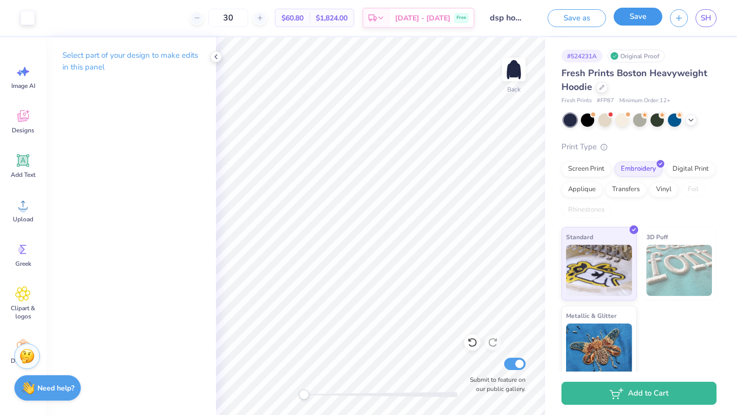
click at [634, 20] on button "Save" at bounding box center [637, 17] width 49 height 18
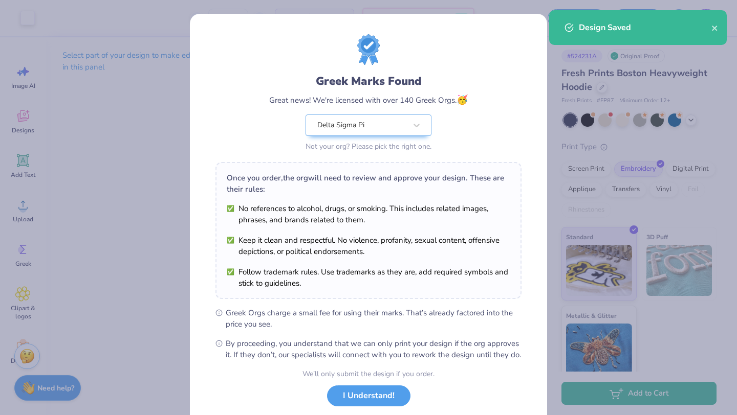
click at [706, 9] on div "Design Saved" at bounding box center [638, 31] width 182 height 47
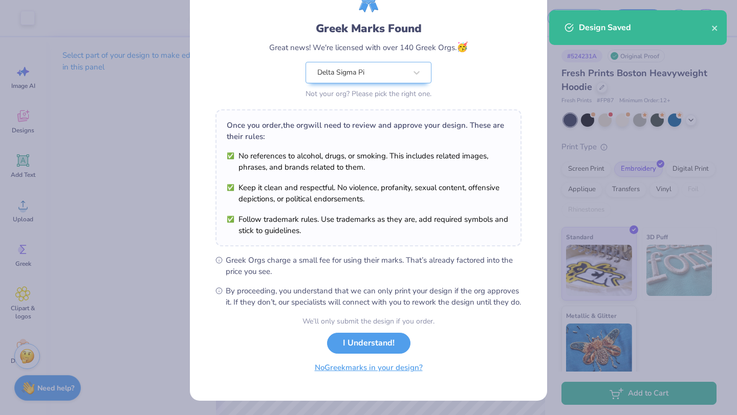
click at [407, 378] on button "No Greek marks in your design?" at bounding box center [368, 368] width 125 height 21
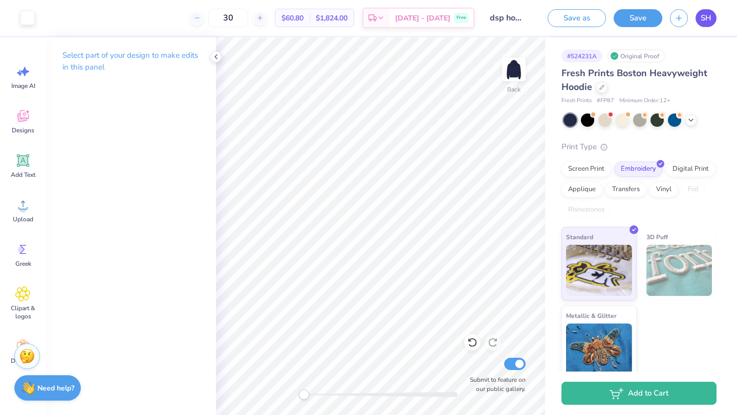
click at [706, 20] on span "SH" at bounding box center [705, 18] width 11 height 12
